Goal: Feedback & Contribution: Submit feedback/report problem

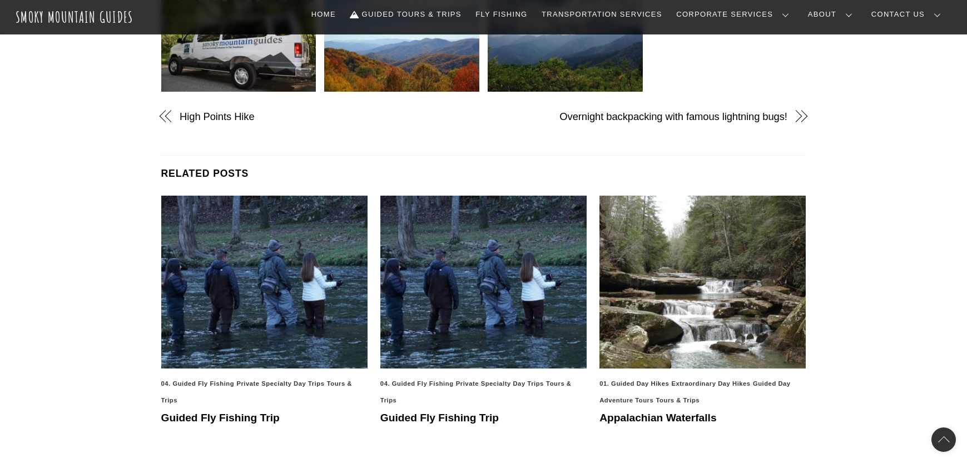
scroll to position [408, 0]
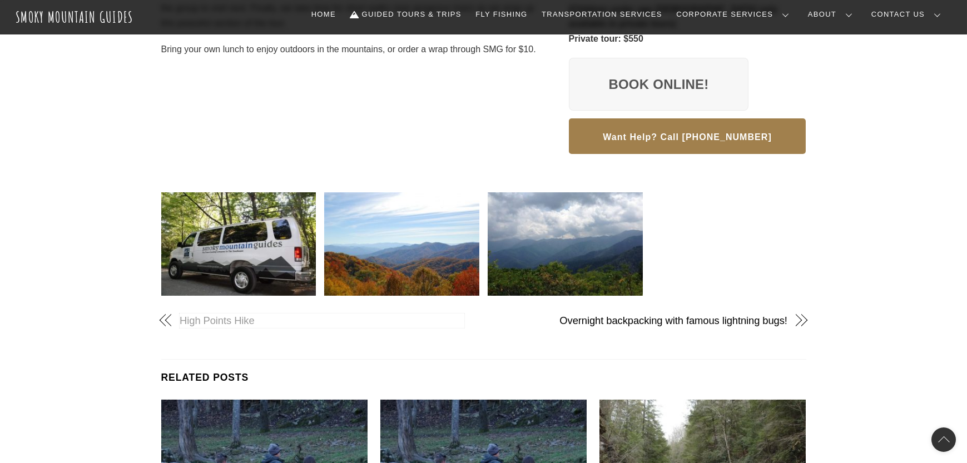
click at [226, 314] on link "High Points Hike" at bounding box center [322, 321] width 285 height 14
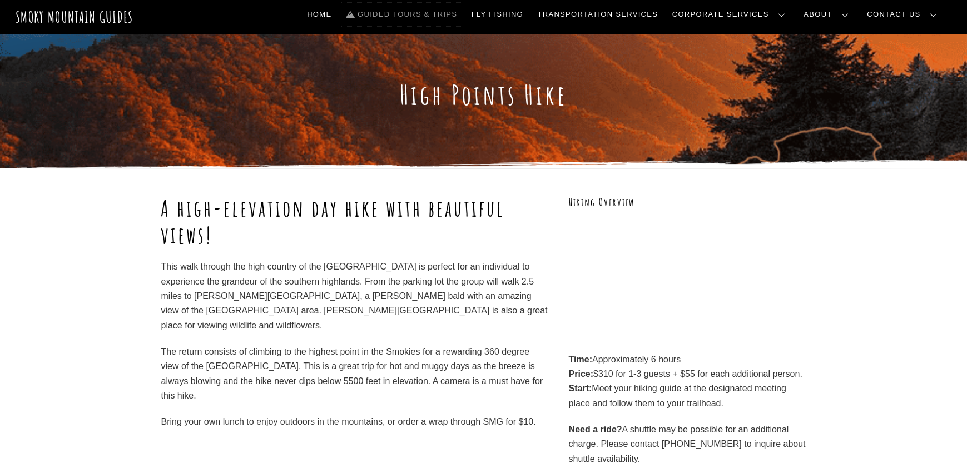
click at [462, 16] on link "Guided Tours & Trips" at bounding box center [402, 14] width 120 height 23
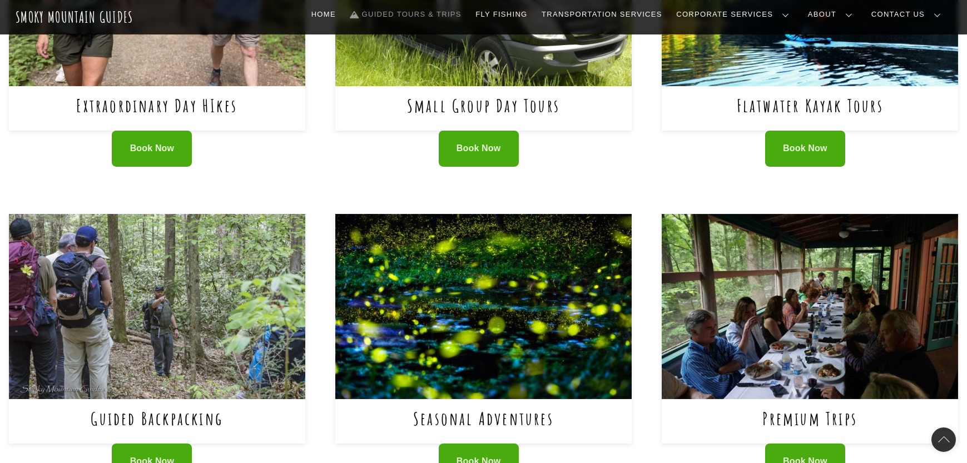
scroll to position [612, 0]
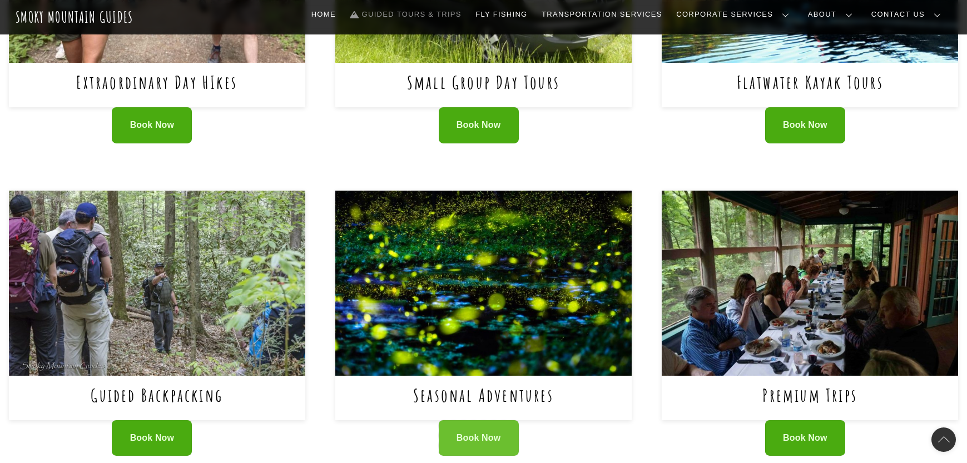
click at [476, 439] on span "Book Now" at bounding box center [479, 439] width 44 height 12
click at [487, 304] on img at bounding box center [483, 283] width 296 height 185
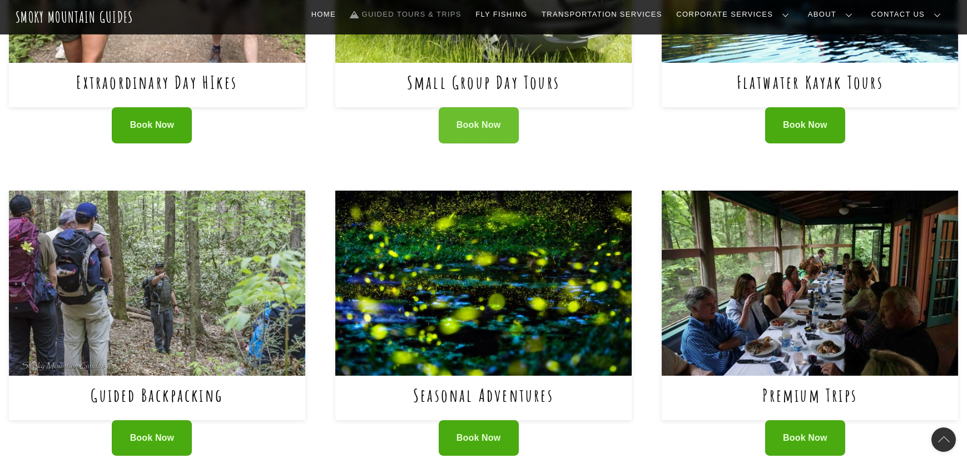
click at [490, 129] on span "Book Now" at bounding box center [479, 126] width 44 height 12
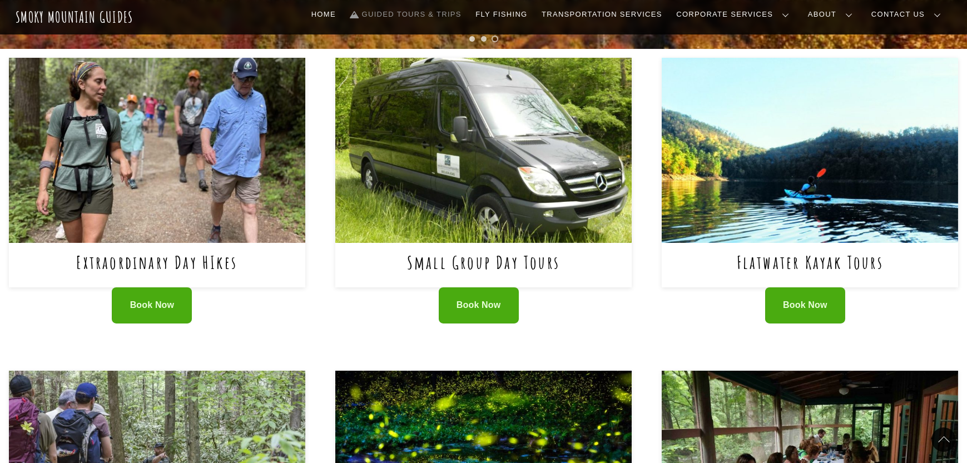
scroll to position [408, 0]
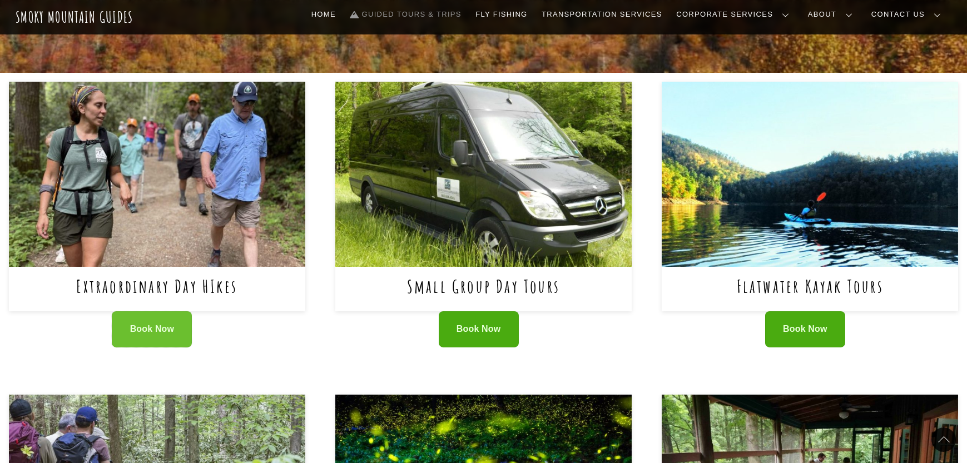
click at [156, 341] on link "Book Now" at bounding box center [152, 329] width 80 height 36
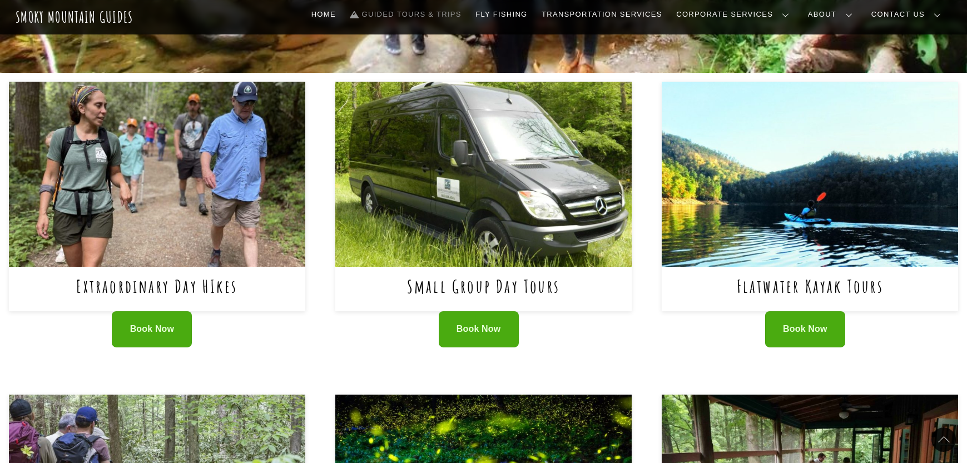
scroll to position [612, 0]
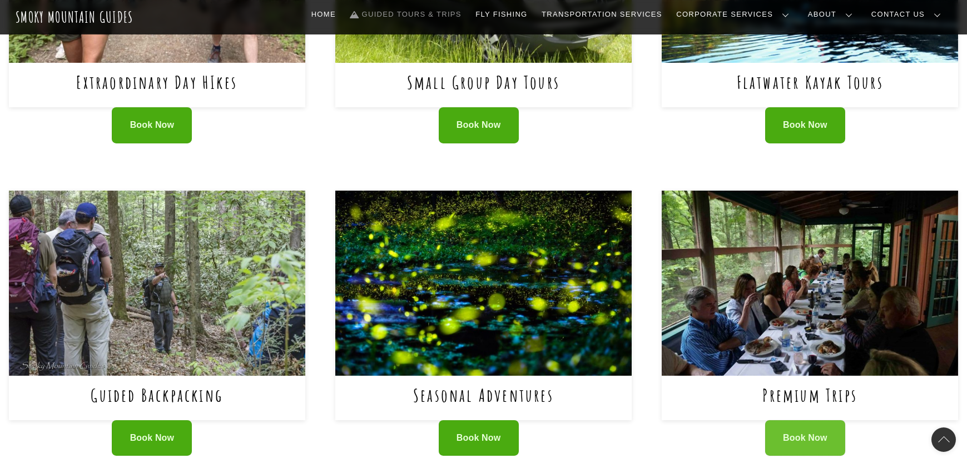
click at [807, 442] on span "Book Now" at bounding box center [805, 439] width 44 height 12
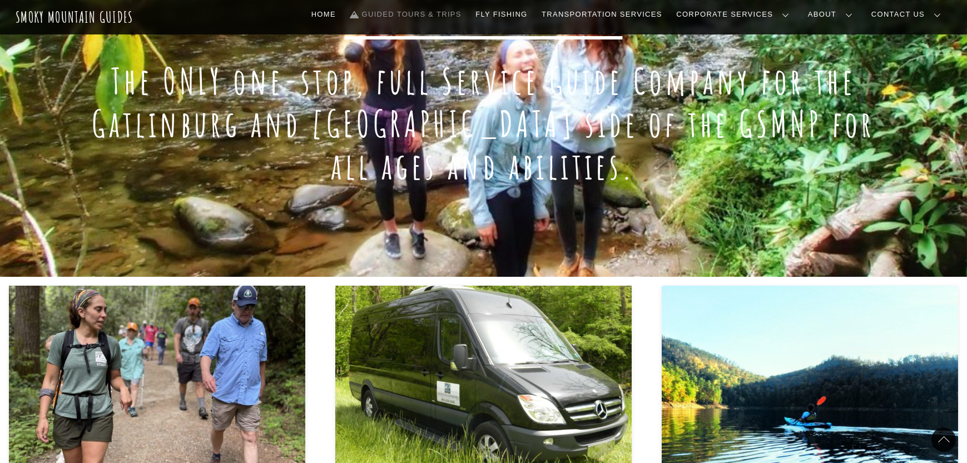
scroll to position [408, 0]
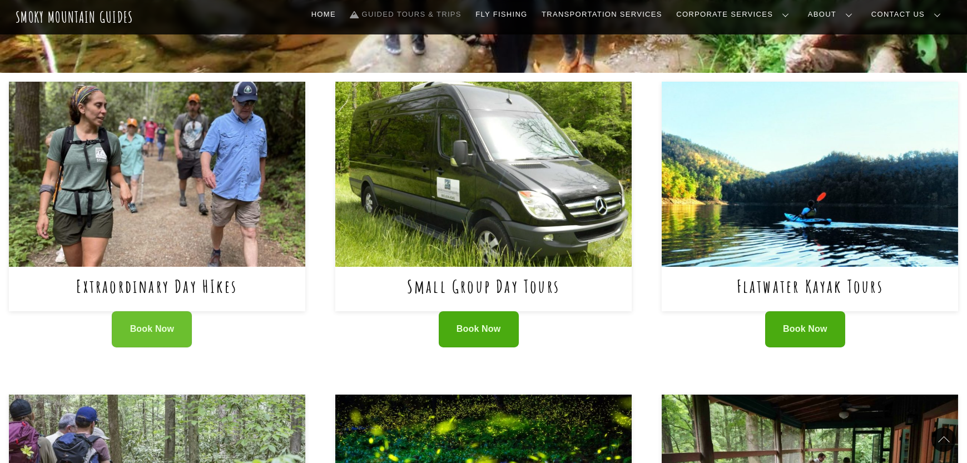
click at [170, 332] on span "Book Now" at bounding box center [152, 330] width 44 height 12
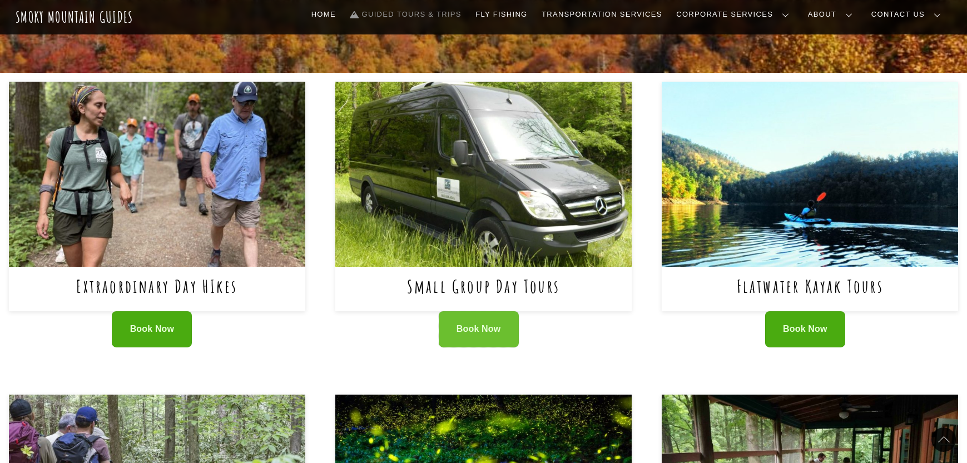
click at [481, 334] on span "Book Now" at bounding box center [479, 330] width 44 height 12
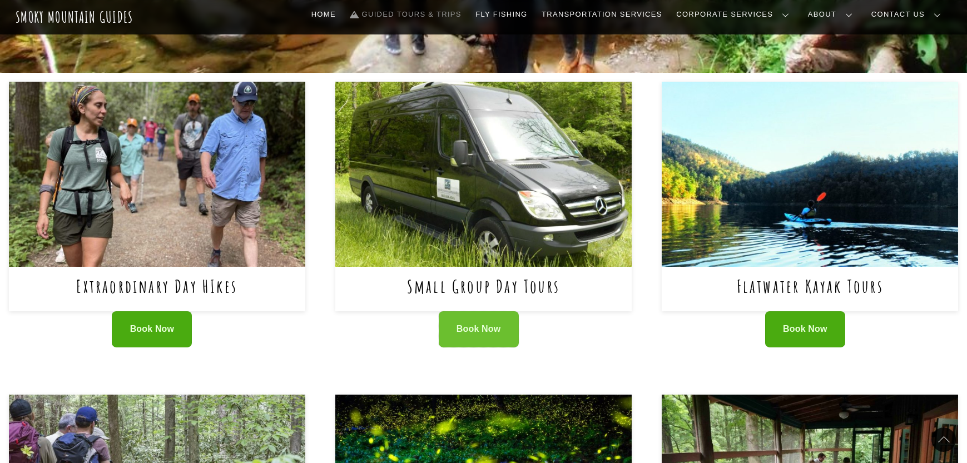
click at [477, 325] on span "Book Now" at bounding box center [479, 330] width 44 height 12
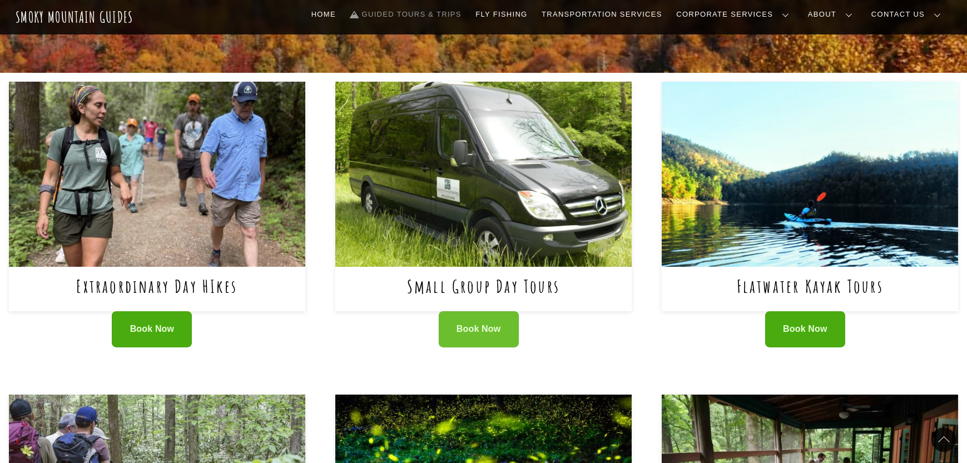
click at [458, 325] on span "Book Now" at bounding box center [479, 330] width 44 height 12
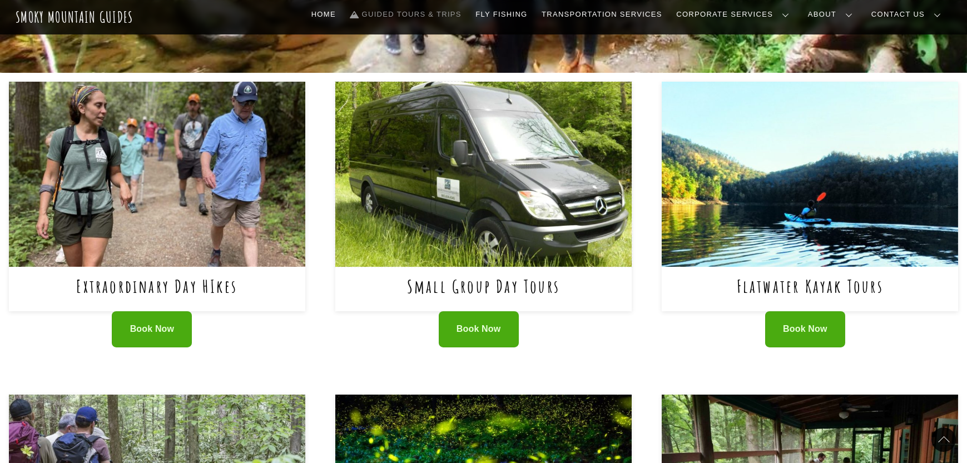
click at [526, 200] on img at bounding box center [483, 174] width 296 height 185
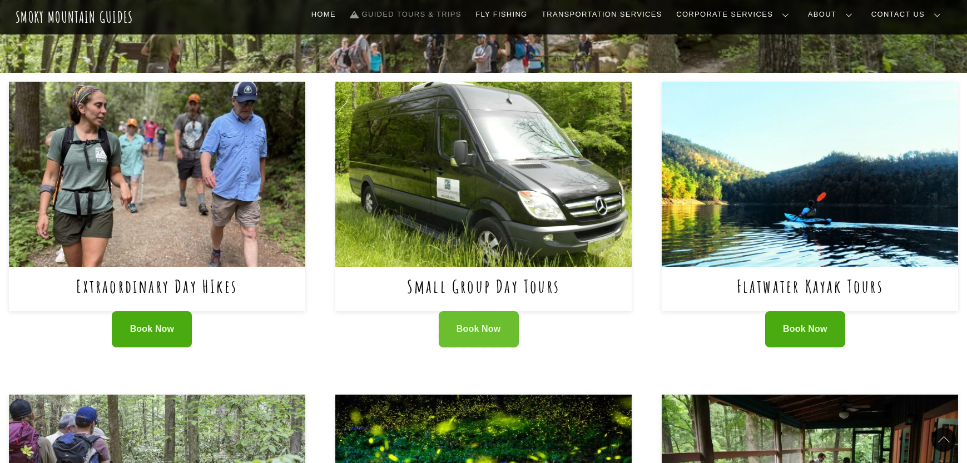
click at [478, 320] on link "Book Now" at bounding box center [479, 329] width 80 height 36
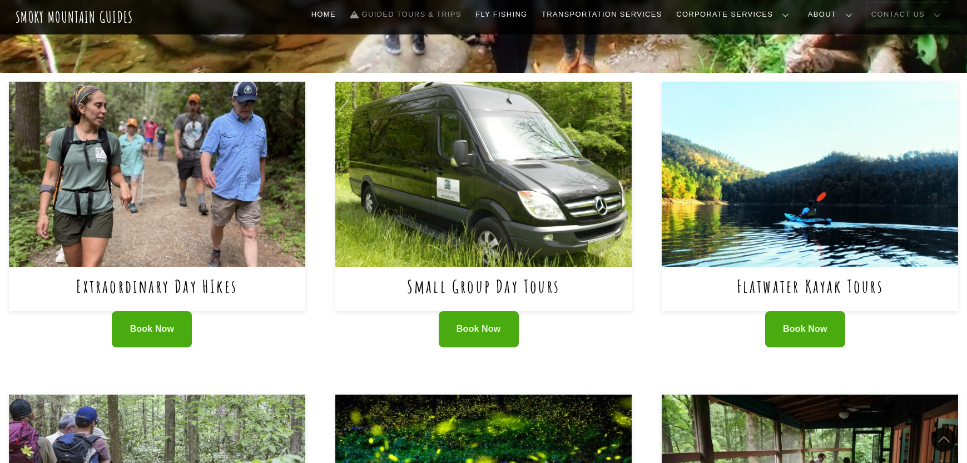
click at [922, 8] on link "Contact Us" at bounding box center [908, 14] width 83 height 23
click at [0, 0] on link "Contact Us" at bounding box center [0, 0] width 0 height 0
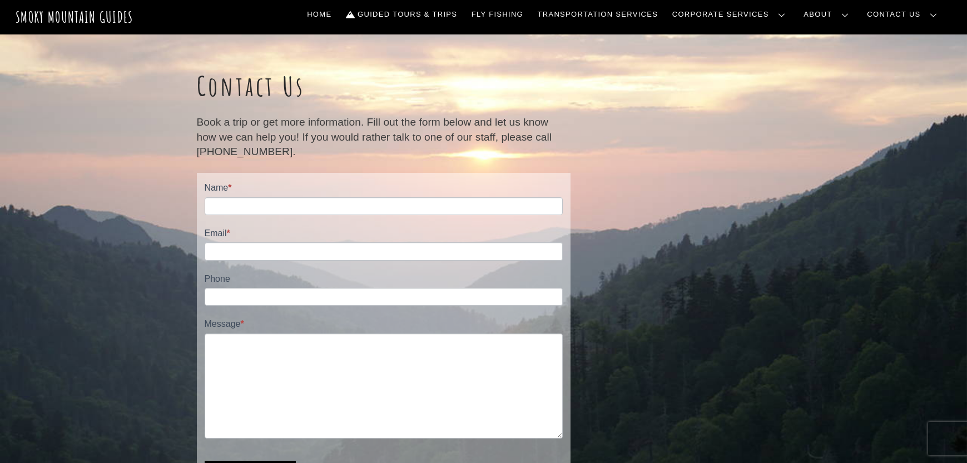
click at [342, 196] on label "Name *" at bounding box center [384, 189] width 358 height 16
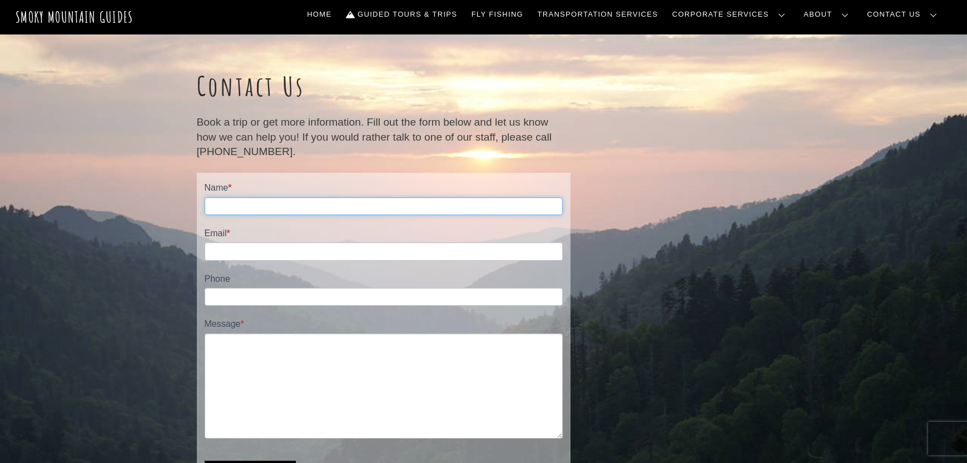
click at [342, 197] on input "Name *" at bounding box center [384, 206] width 358 height 18
type input "**********"
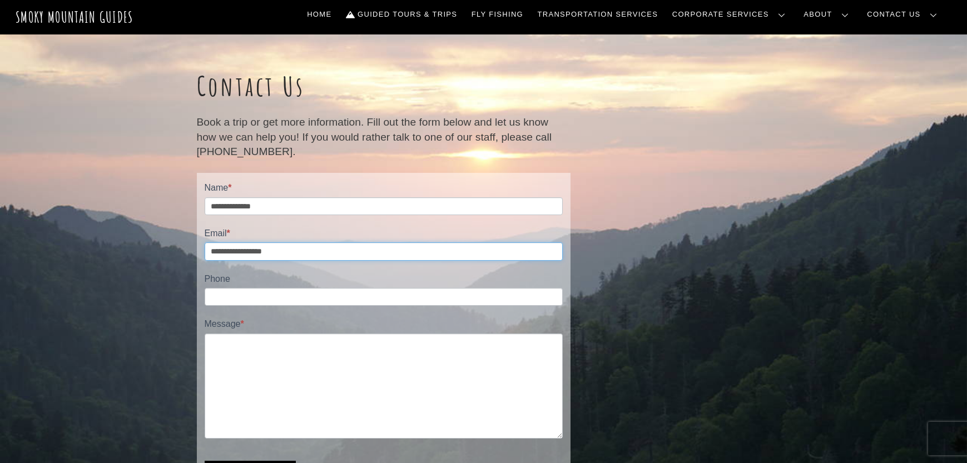
type input "**********"
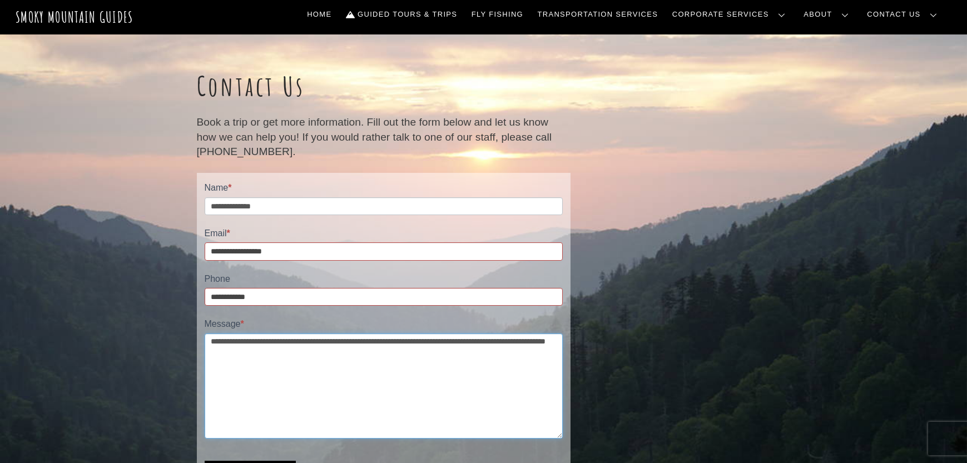
drag, startPoint x: 523, startPoint y: 344, endPoint x: 530, endPoint y: 343, distance: 6.2
click at [530, 343] on textarea "**********" at bounding box center [384, 386] width 358 height 105
click at [327, 348] on textarea "**********" at bounding box center [384, 386] width 358 height 105
click at [316, 357] on textarea "**********" at bounding box center [384, 386] width 358 height 105
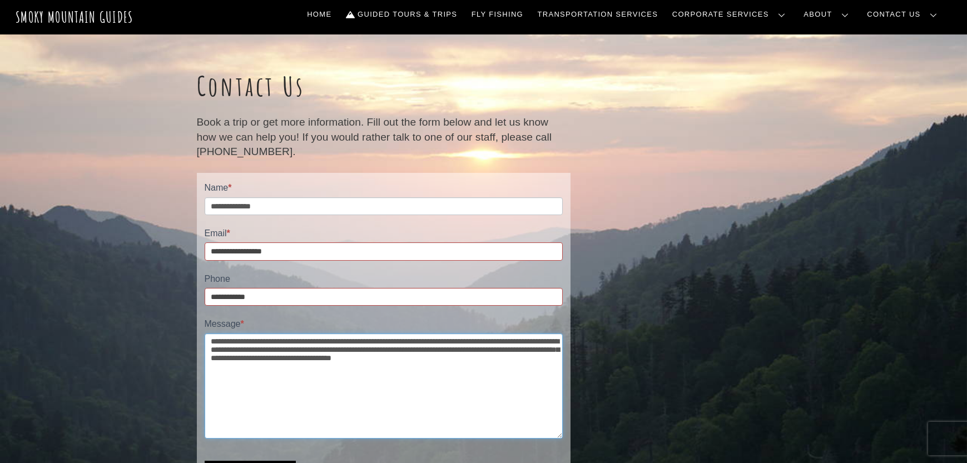
scroll to position [408, 0]
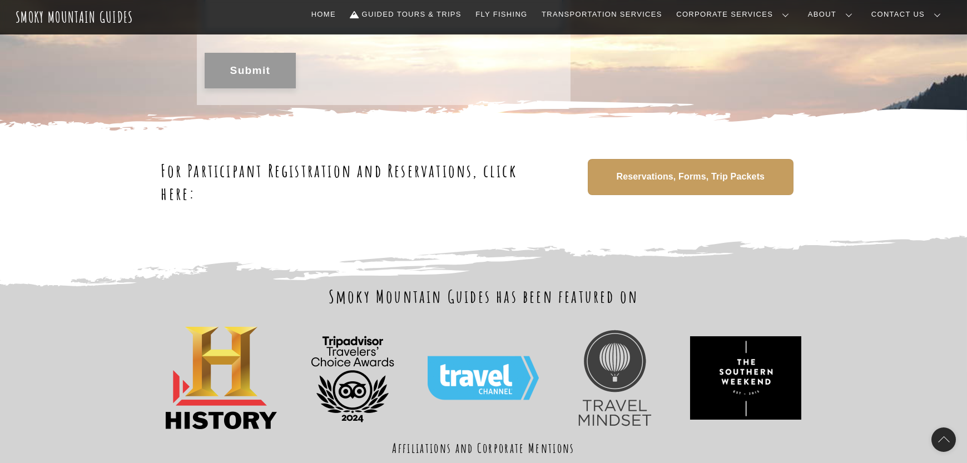
type textarea "**********"
click at [270, 78] on button "Submit" at bounding box center [251, 71] width 92 height 36
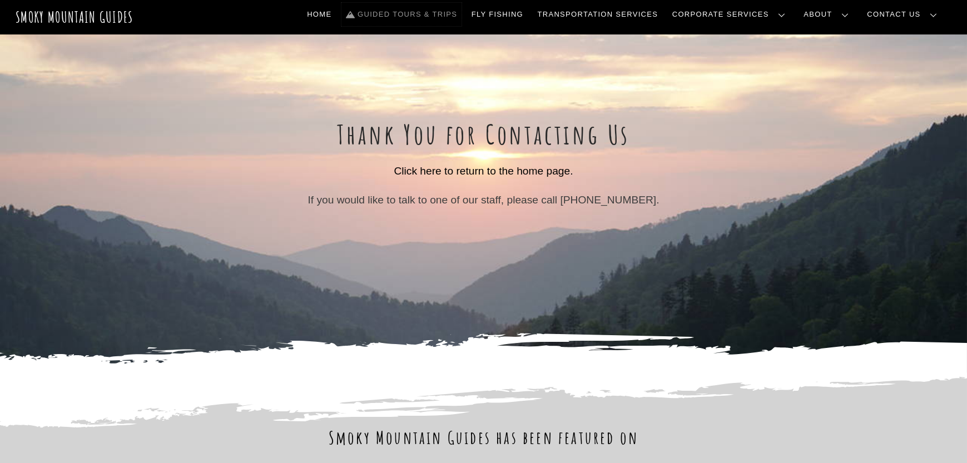
click at [462, 13] on link "Guided Tours & Trips" at bounding box center [402, 14] width 120 height 23
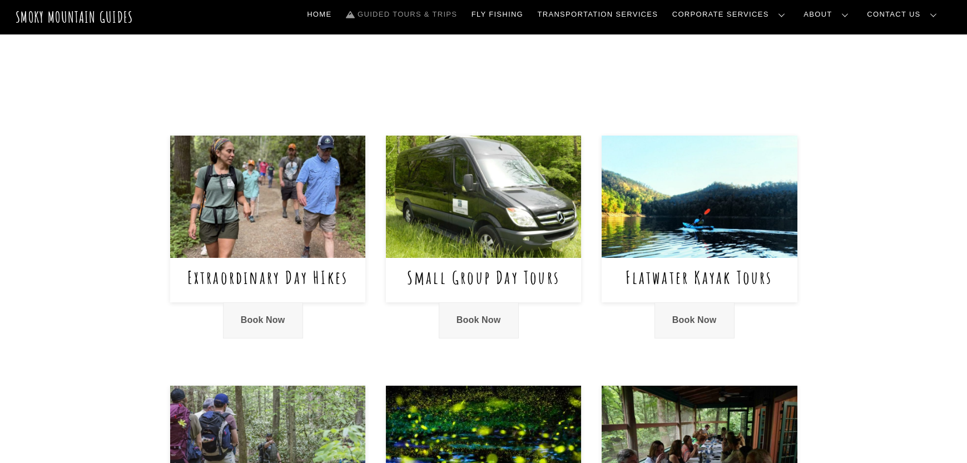
scroll to position [408, 0]
